Goal: Complete application form: Complete application form

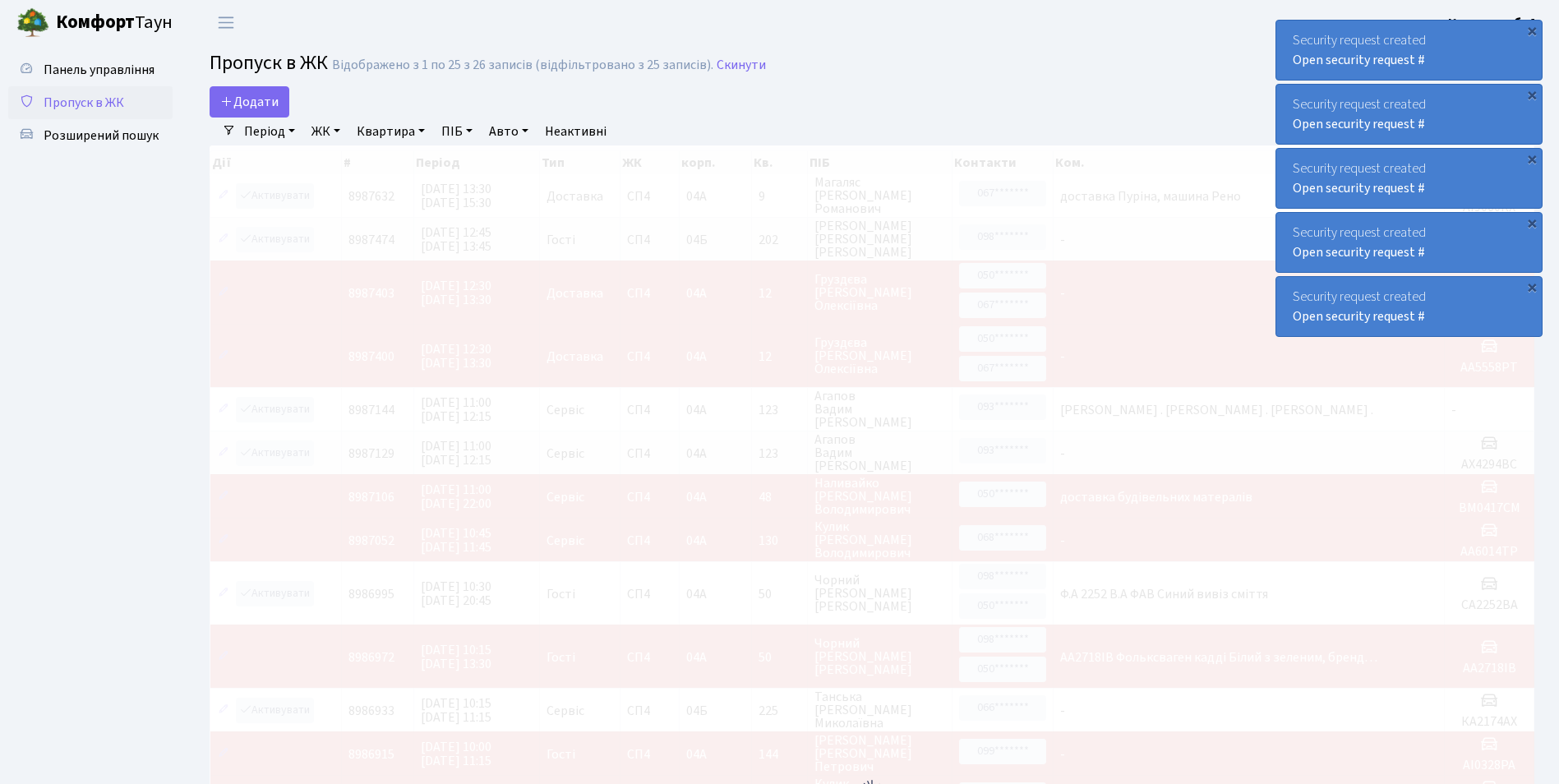
select select "25"
click at [236, 108] on span "Додати" at bounding box center [249, 102] width 58 height 18
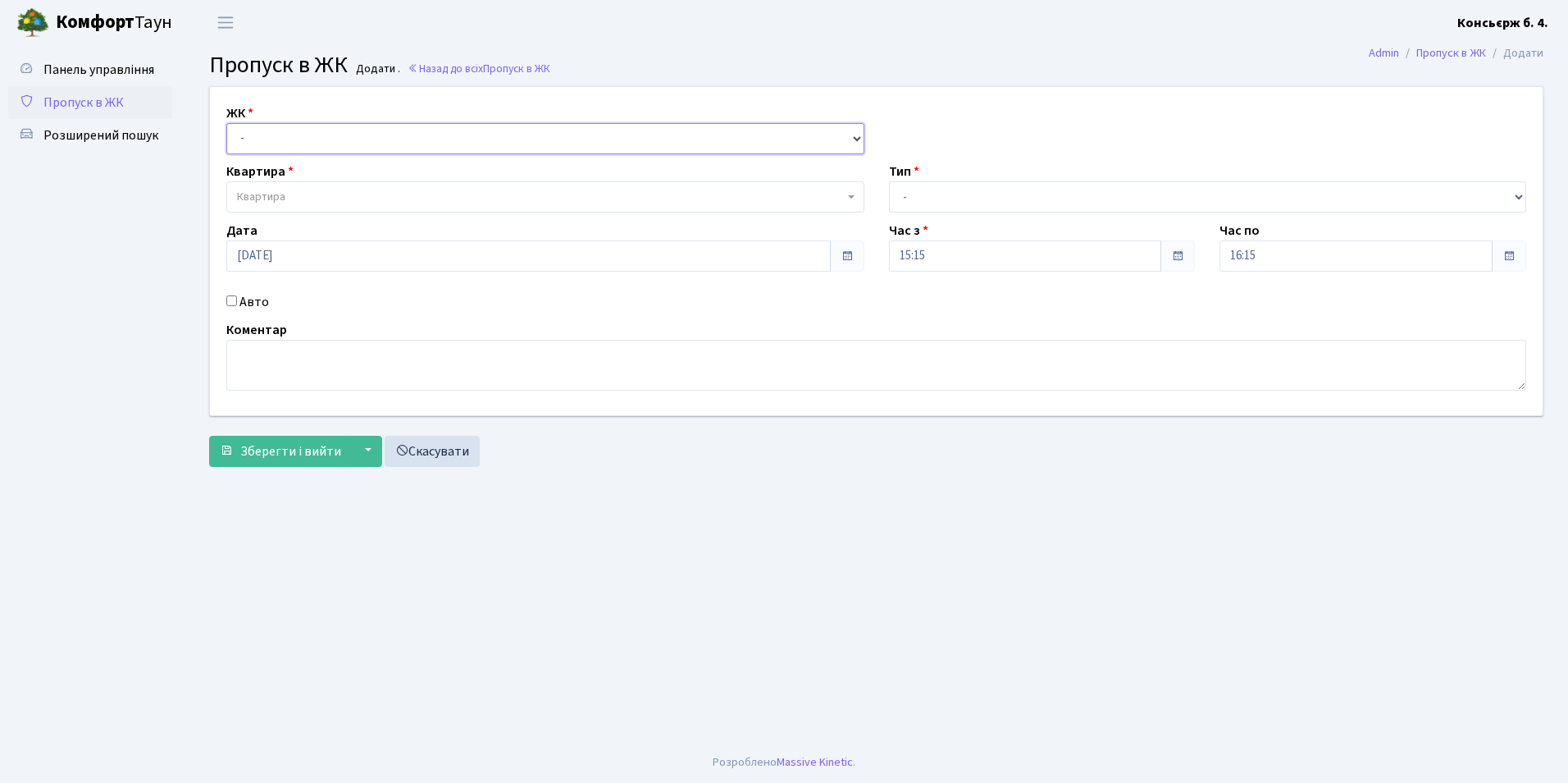
click at [255, 139] on select "- [STREET_ADDRESS]" at bounding box center [545, 139] width 638 height 32
select select "325"
click at [227, 123] on select "- [STREET_ADDRESS]" at bounding box center [545, 139] width 638 height 32
select select
click at [256, 195] on span "Квартира" at bounding box center [261, 196] width 49 height 16
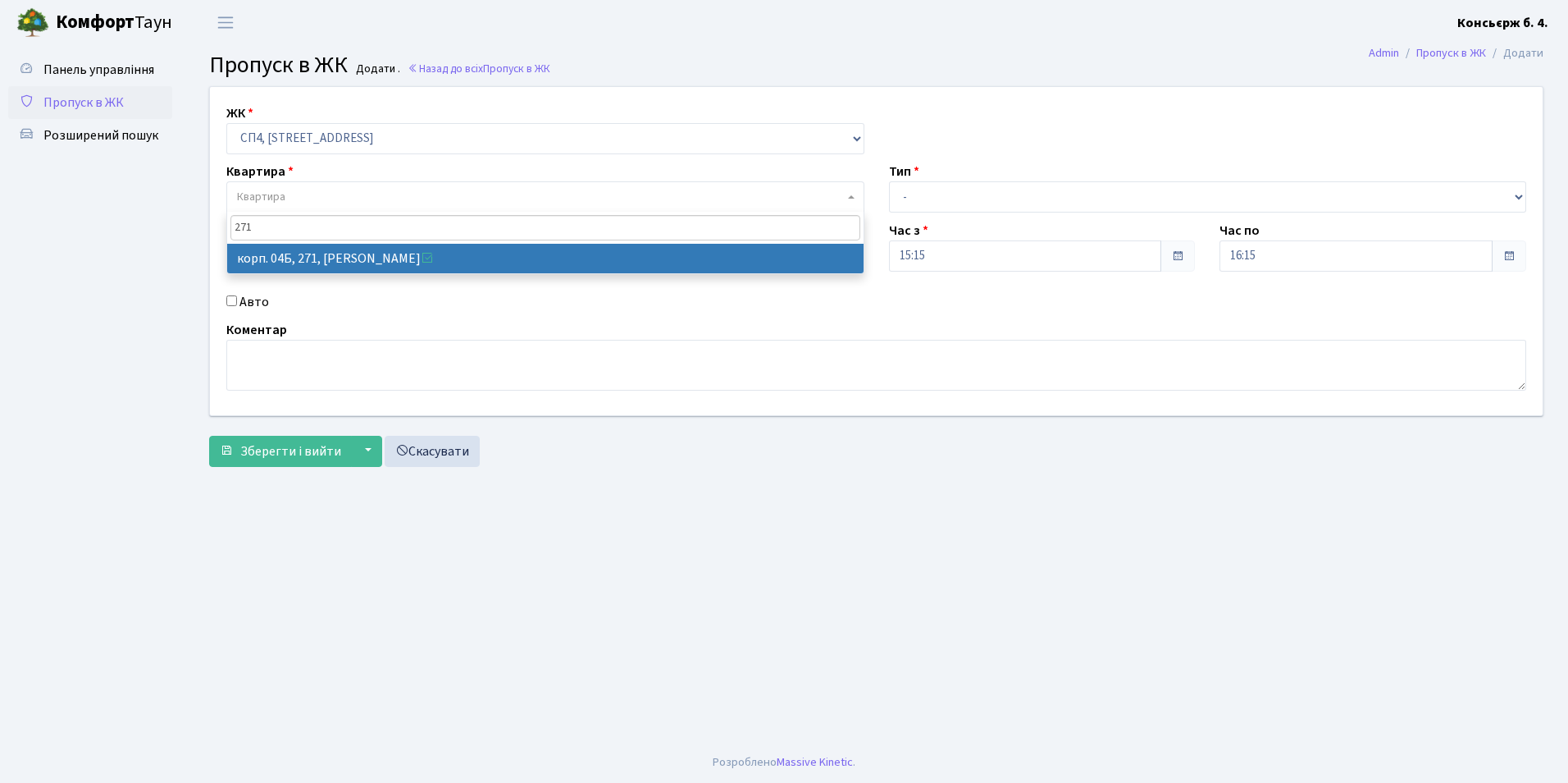
type input "271"
select select "21299"
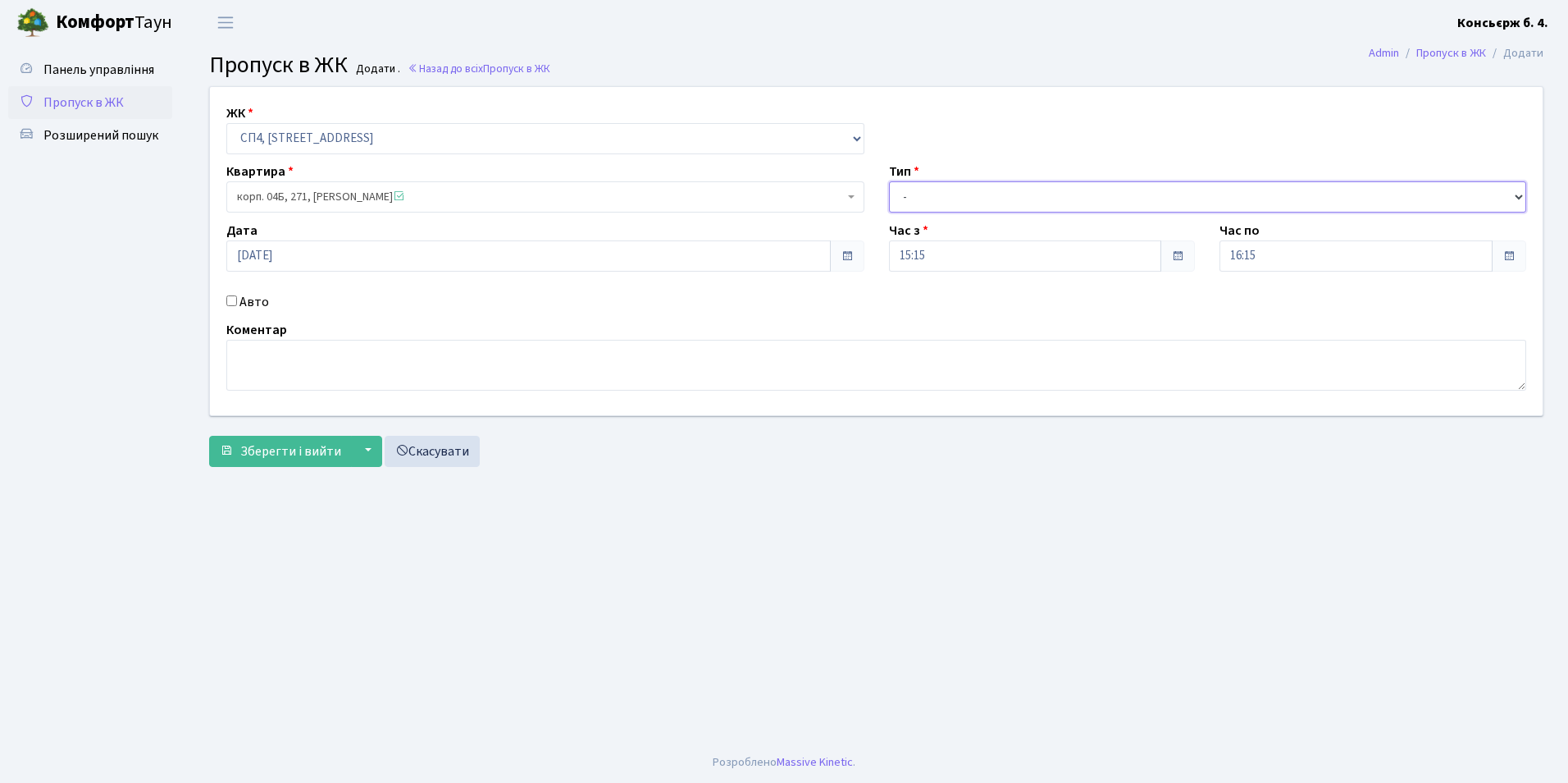
click at [944, 204] on select "- Доставка Таксі Гості Сервіс" at bounding box center [1207, 196] width 638 height 32
select select "1"
click at [889, 181] on select "- Доставка Таксі Гості Сервіс" at bounding box center [1207, 196] width 638 height 32
click at [230, 304] on input "Авто" at bounding box center [232, 301] width 11 height 11
checkbox input "true"
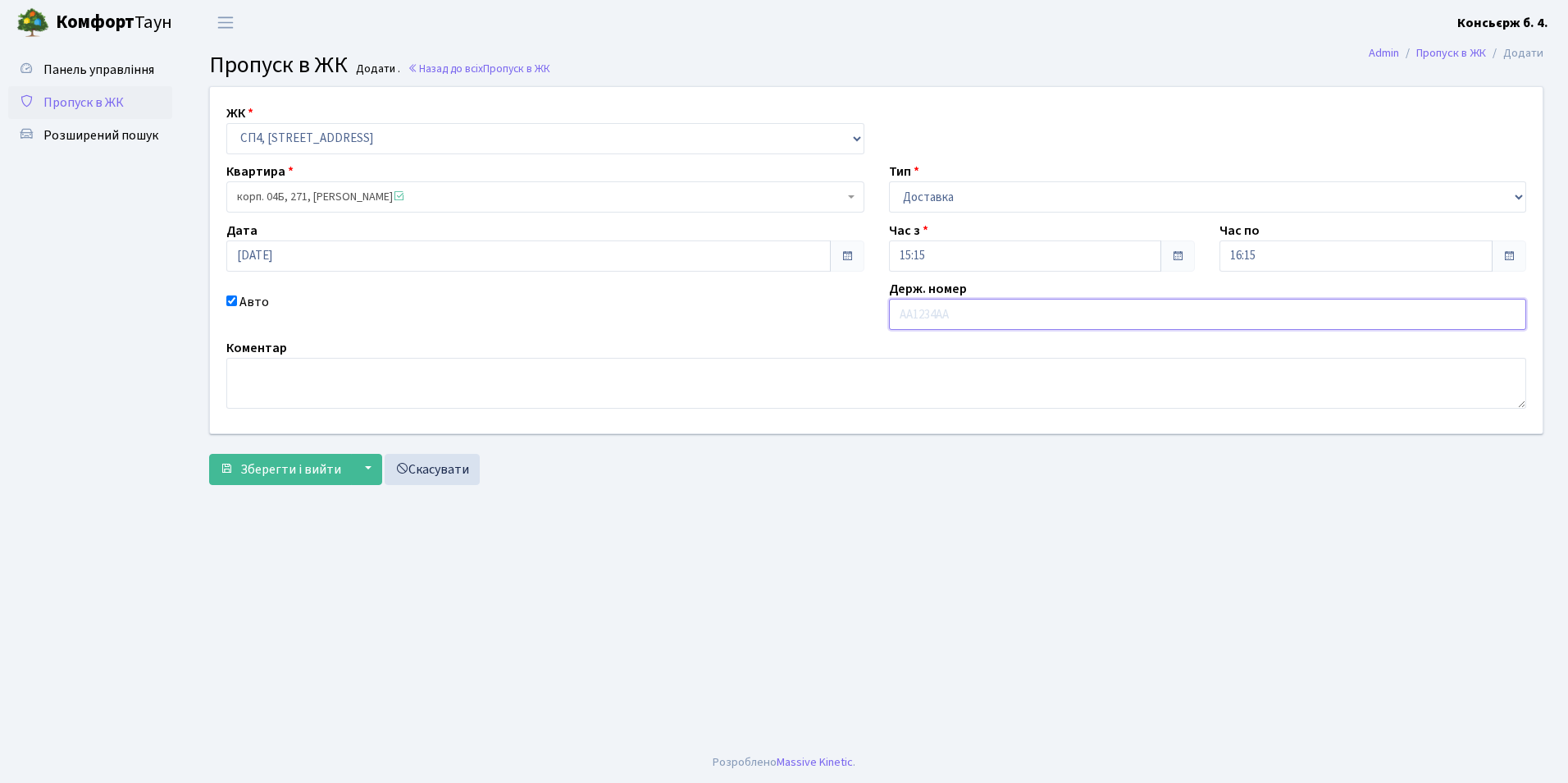
click at [954, 321] on input "text" at bounding box center [1207, 314] width 638 height 32
type input "ка8812рв"
click at [327, 467] on span "Зберегти і вийти" at bounding box center [290, 469] width 100 height 18
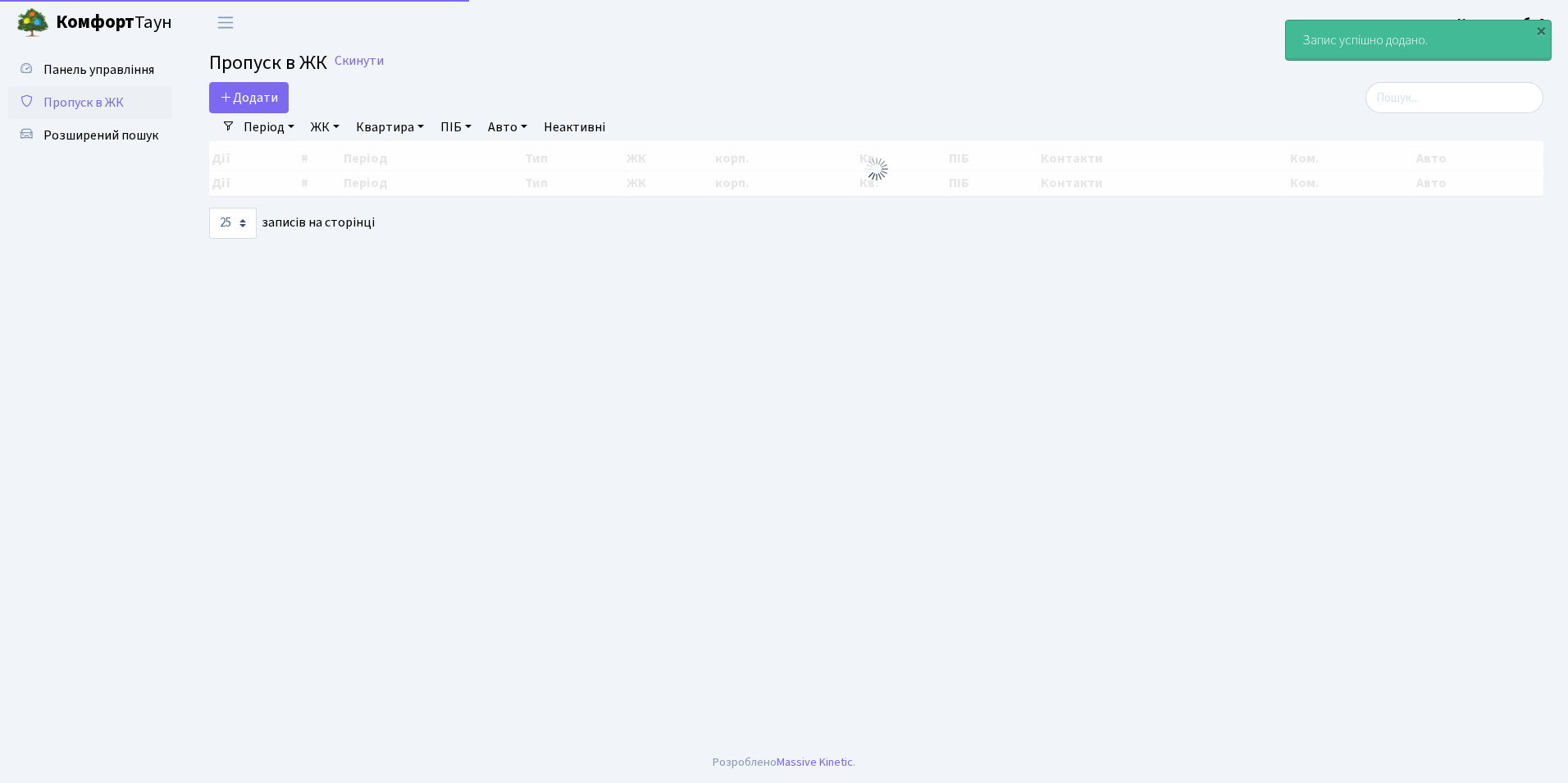
select select "25"
